Goal: Browse casually: Explore the website without a specific task or goal

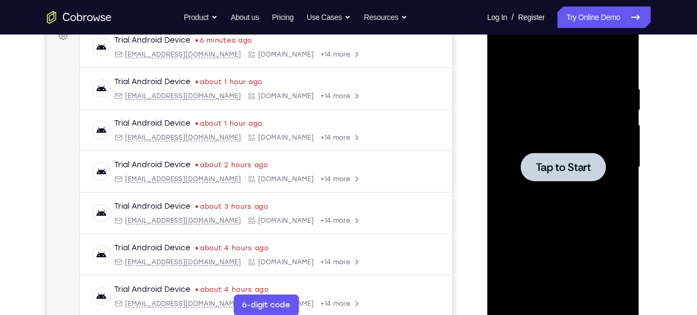
click at [563, 168] on span "Tap to Start" at bounding box center [563, 167] width 55 height 11
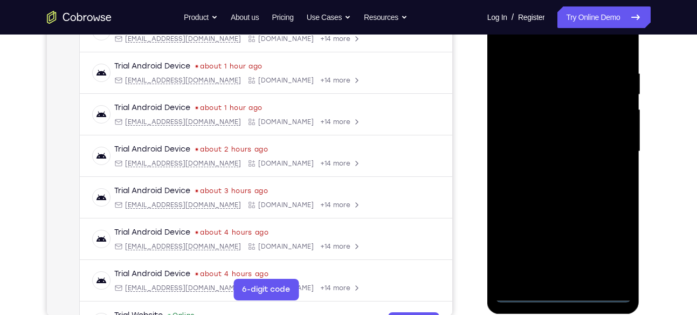
scroll to position [188, 0]
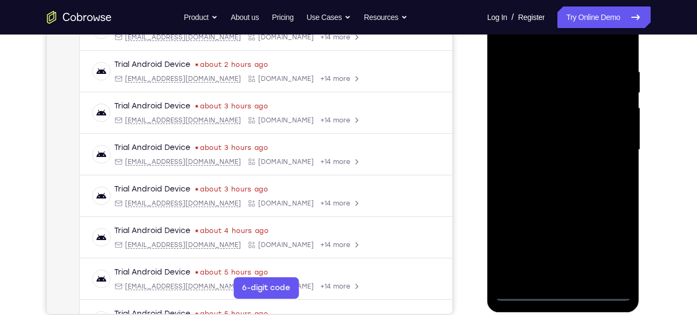
click at [562, 292] on div at bounding box center [563, 150] width 136 height 302
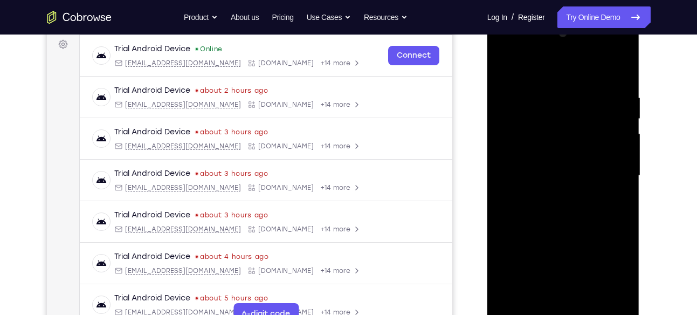
scroll to position [160, 0]
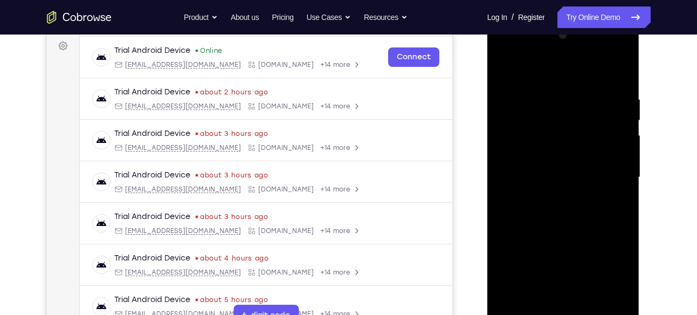
click at [616, 271] on div at bounding box center [563, 177] width 136 height 302
click at [505, 51] on div at bounding box center [563, 177] width 136 height 302
click at [609, 173] on div at bounding box center [563, 177] width 136 height 302
click at [552, 197] on div at bounding box center [563, 177] width 136 height 302
click at [541, 171] on div at bounding box center [563, 177] width 136 height 302
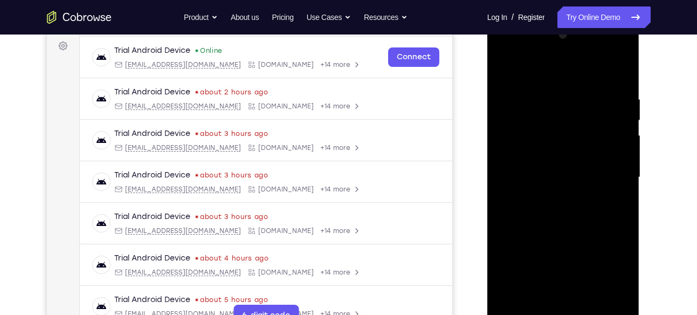
click at [531, 154] on div at bounding box center [563, 177] width 136 height 302
click at [617, 154] on div at bounding box center [563, 177] width 136 height 302
click at [517, 157] on div at bounding box center [563, 177] width 136 height 302
click at [562, 180] on div at bounding box center [563, 177] width 136 height 302
click at [553, 211] on div at bounding box center [563, 177] width 136 height 302
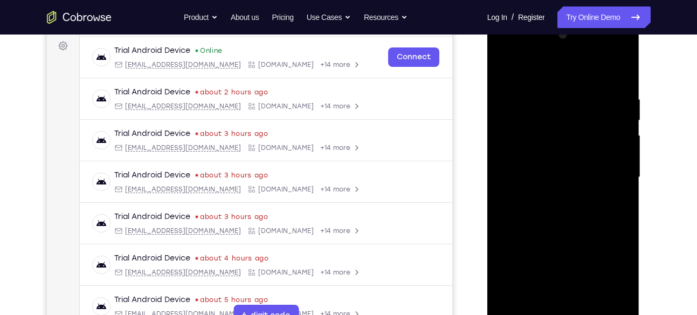
click at [553, 211] on div at bounding box center [563, 177] width 136 height 302
click at [619, 79] on div at bounding box center [563, 177] width 136 height 302
click at [600, 197] on div at bounding box center [563, 177] width 136 height 302
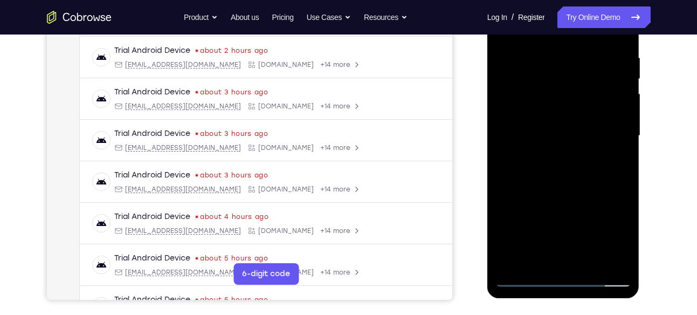
click at [588, 263] on div at bounding box center [563, 136] width 136 height 302
click at [564, 192] on div at bounding box center [563, 136] width 136 height 302
click at [524, 278] on div at bounding box center [563, 136] width 136 height 302
click at [580, 52] on div at bounding box center [563, 136] width 136 height 302
click at [604, 260] on div at bounding box center [563, 136] width 136 height 302
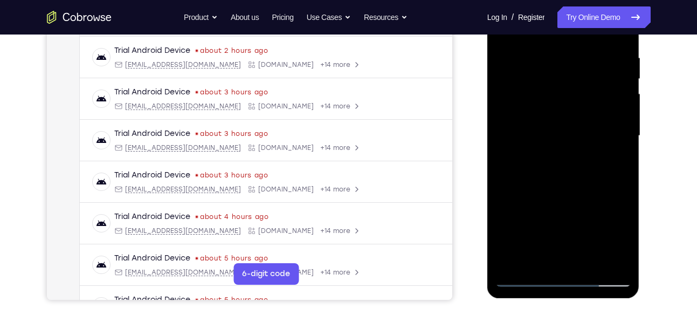
click at [555, 254] on div at bounding box center [563, 136] width 136 height 302
click at [537, 257] on div at bounding box center [563, 136] width 136 height 302
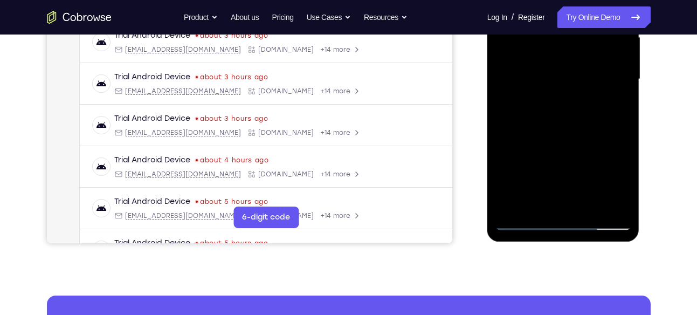
scroll to position [260, 0]
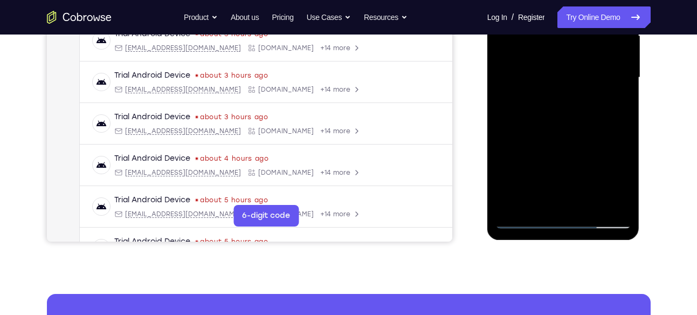
drag, startPoint x: 548, startPoint y: 174, endPoint x: 534, endPoint y: 113, distance: 62.6
click at [534, 113] on div at bounding box center [563, 78] width 136 height 302
drag, startPoint x: 550, startPoint y: 179, endPoint x: 539, endPoint y: 93, distance: 87.0
click at [539, 93] on div at bounding box center [563, 78] width 136 height 302
drag, startPoint x: 555, startPoint y: 180, endPoint x: 544, endPoint y: 68, distance: 112.7
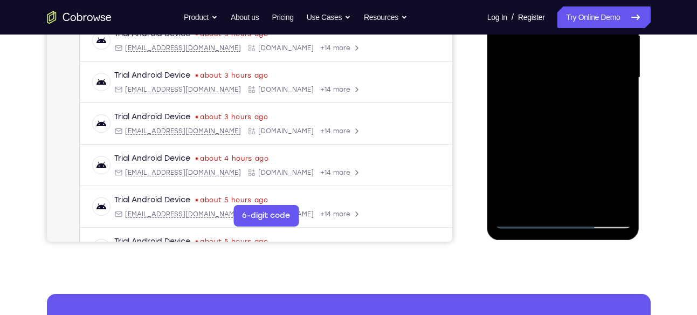
click at [544, 68] on div at bounding box center [563, 78] width 136 height 302
click at [550, 177] on div at bounding box center [563, 78] width 136 height 302
click at [550, 77] on div at bounding box center [563, 78] width 136 height 302
click at [586, 200] on div at bounding box center [563, 78] width 136 height 302
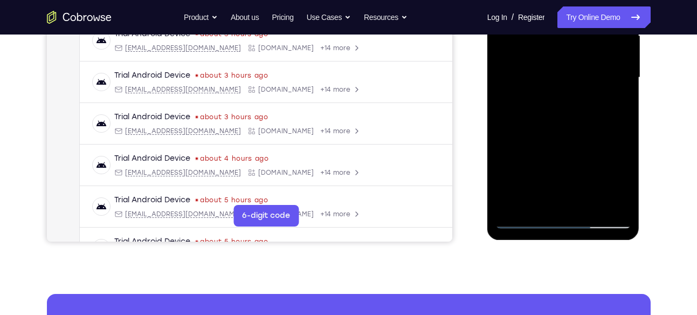
click at [496, 84] on div at bounding box center [563, 78] width 136 height 302
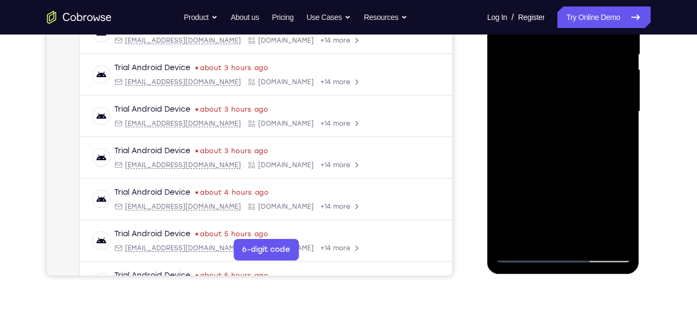
scroll to position [225, 0]
click at [500, 160] on div at bounding box center [563, 112] width 136 height 302
click at [579, 237] on div at bounding box center [563, 112] width 136 height 302
click at [536, 236] on div at bounding box center [563, 112] width 136 height 302
click at [504, 173] on div at bounding box center [563, 112] width 136 height 302
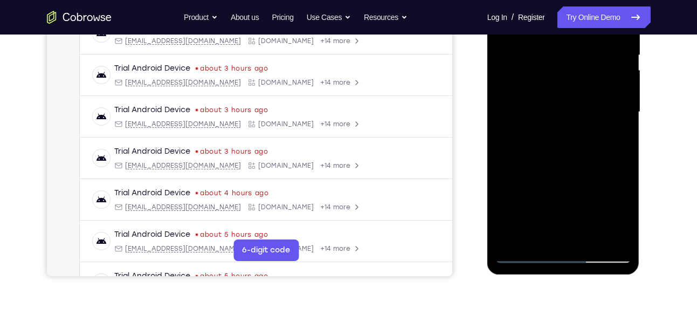
click at [504, 173] on div at bounding box center [563, 112] width 136 height 302
click at [542, 93] on div at bounding box center [563, 112] width 136 height 302
click at [584, 236] on div at bounding box center [563, 112] width 136 height 302
click at [614, 236] on div at bounding box center [563, 112] width 136 height 302
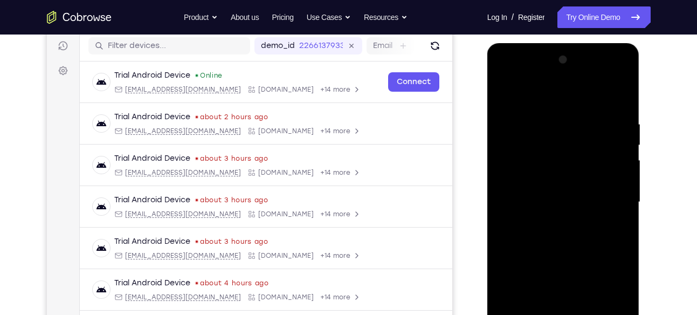
click at [618, 97] on div at bounding box center [563, 202] width 136 height 302
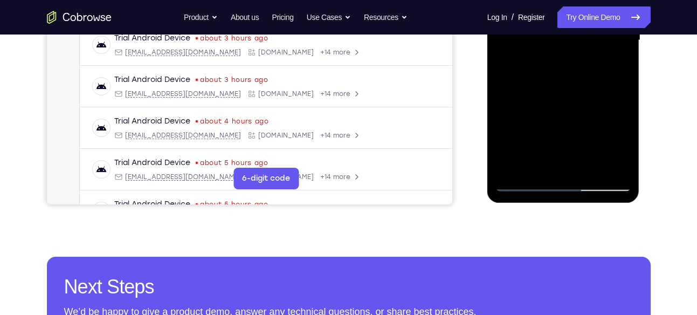
scroll to position [298, 0]
click at [587, 167] on div at bounding box center [563, 40] width 136 height 302
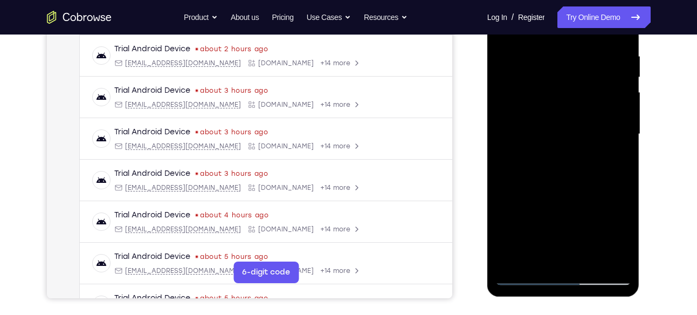
scroll to position [204, 0]
click at [522, 276] on div at bounding box center [563, 134] width 136 height 302
drag, startPoint x: 522, startPoint y: 180, endPoint x: 506, endPoint y: 30, distance: 150.8
click at [506, 30] on div at bounding box center [563, 134] width 136 height 302
drag, startPoint x: 548, startPoint y: 170, endPoint x: 531, endPoint y: 52, distance: 119.9
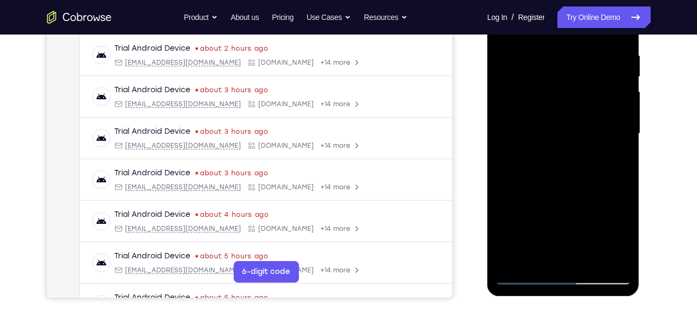
click at [531, 52] on div at bounding box center [563, 134] width 136 height 302
drag, startPoint x: 555, startPoint y: 163, endPoint x: 542, endPoint y: 53, distance: 110.3
click at [542, 53] on div at bounding box center [563, 134] width 136 height 302
drag, startPoint x: 566, startPoint y: 194, endPoint x: 548, endPoint y: 116, distance: 80.1
click at [548, 116] on div at bounding box center [563, 134] width 136 height 302
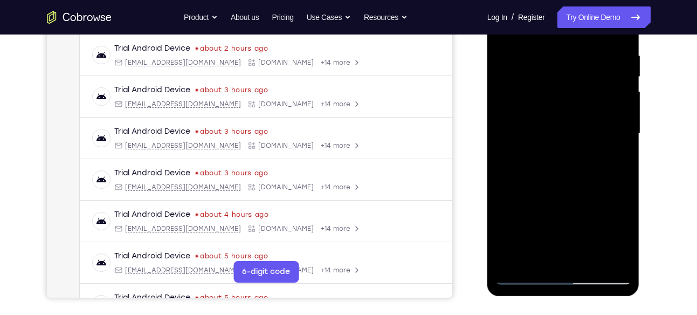
click at [561, 150] on div at bounding box center [563, 134] width 136 height 302
click at [535, 263] on div at bounding box center [563, 134] width 136 height 302
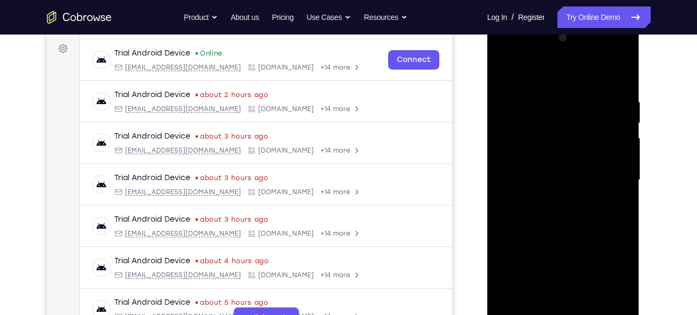
scroll to position [156, 0]
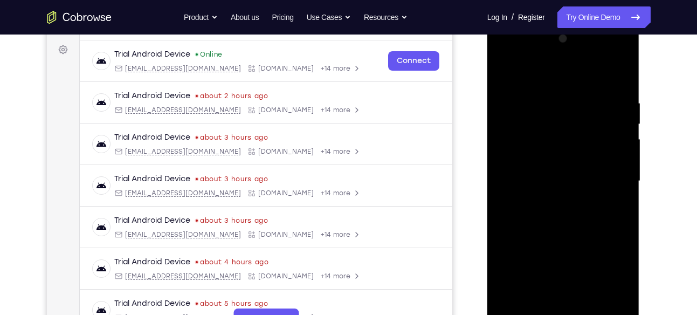
click at [537, 71] on div at bounding box center [563, 181] width 136 height 302
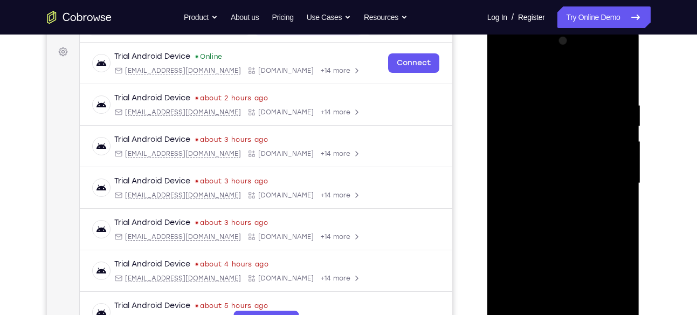
scroll to position [154, 0]
click at [534, 136] on div at bounding box center [563, 184] width 136 height 302
drag, startPoint x: 597, startPoint y: 100, endPoint x: 605, endPoint y: 187, distance: 87.2
click at [605, 187] on div at bounding box center [563, 184] width 136 height 302
drag, startPoint x: 570, startPoint y: 140, endPoint x: 559, endPoint y: 89, distance: 52.5
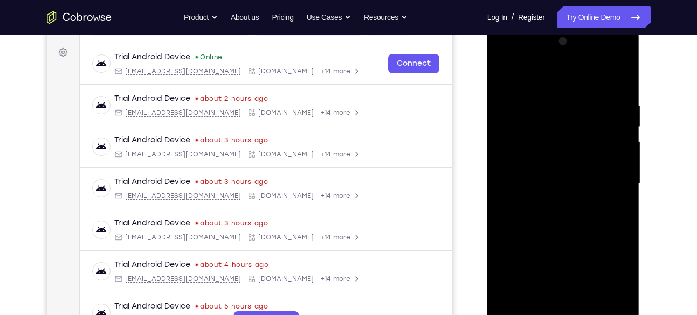
click at [559, 89] on div at bounding box center [563, 184] width 136 height 302
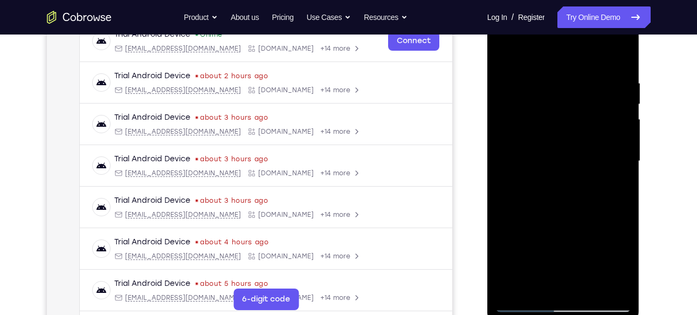
scroll to position [175, 0]
drag, startPoint x: 581, startPoint y: 80, endPoint x: 597, endPoint y: 238, distance: 158.9
click at [597, 238] on div at bounding box center [563, 162] width 136 height 302
drag, startPoint x: 611, startPoint y: 120, endPoint x: 610, endPoint y: 235, distance: 114.8
click at [610, 235] on div at bounding box center [563, 162] width 136 height 302
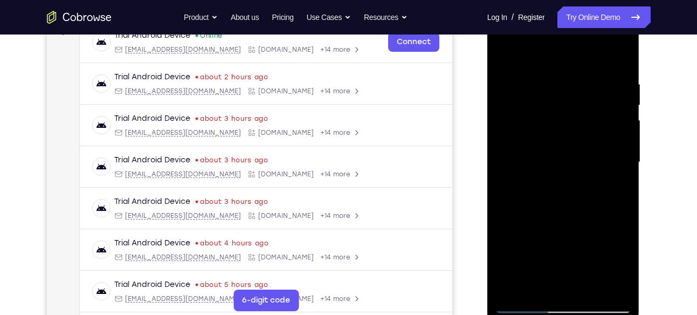
click at [615, 290] on div at bounding box center [563, 162] width 136 height 302
click at [587, 290] on div at bounding box center [563, 162] width 136 height 302
